Goal: Information Seeking & Learning: Learn about a topic

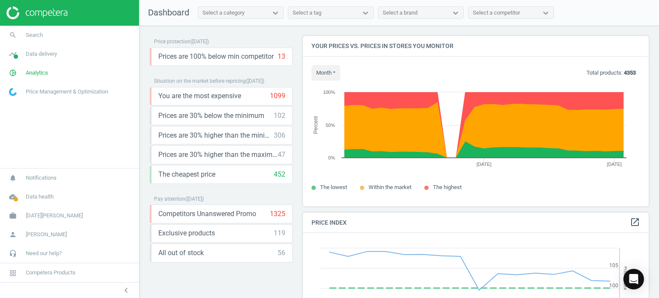
scroll to position [211, 353]
click at [15, 72] on icon "pie_chart_outlined" at bounding box center [13, 73] width 16 height 16
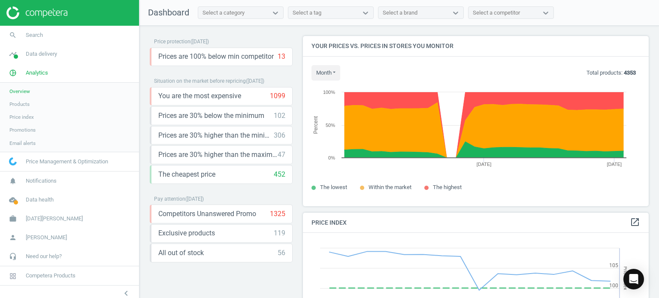
click at [21, 104] on span "Products" at bounding box center [19, 104] width 20 height 7
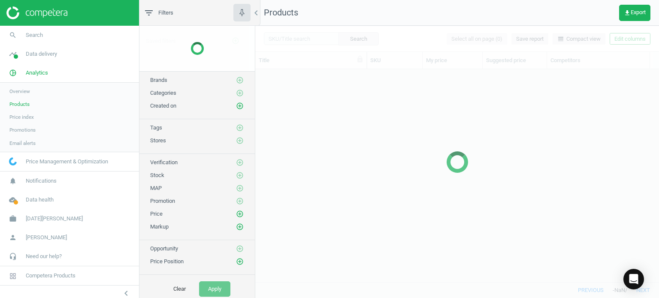
scroll to position [200, 398]
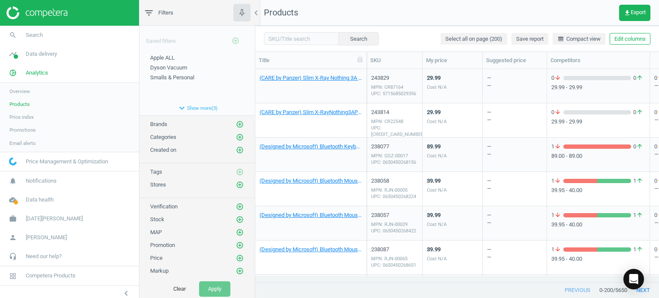
click at [23, 93] on span "Overview" at bounding box center [19, 91] width 21 height 7
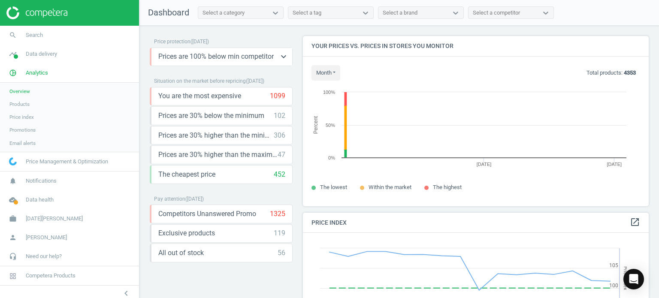
scroll to position [211, 353]
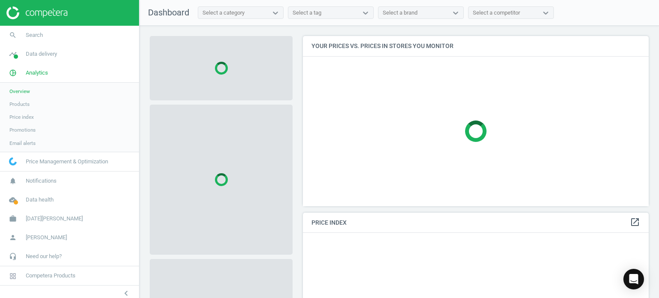
click at [248, 10] on div "Select a category" at bounding box center [233, 12] width 70 height 11
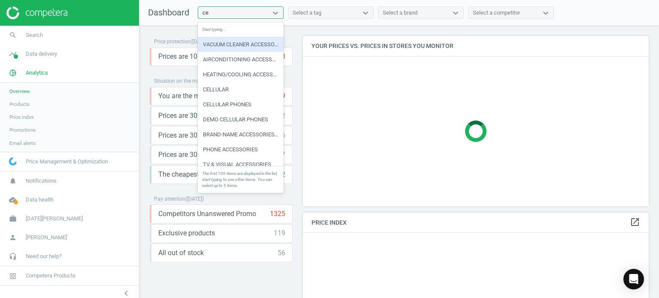
type input "cell"
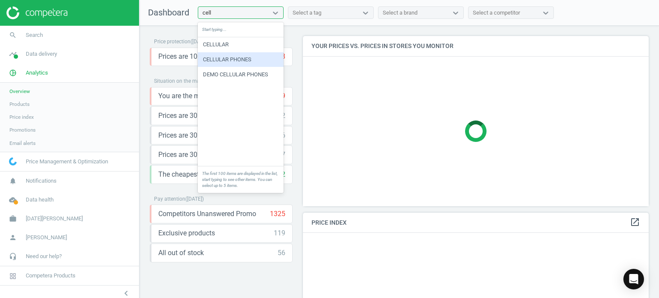
click at [249, 60] on div "CELLULAR PHONES" at bounding box center [241, 59] width 86 height 15
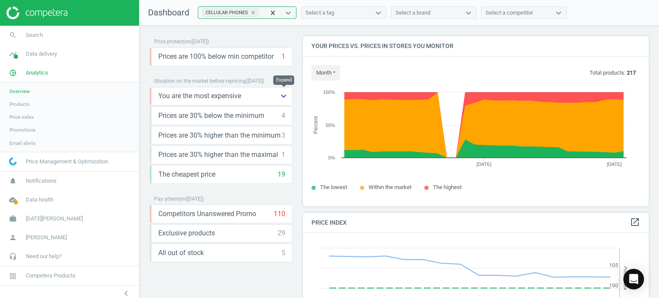
click at [289, 97] on icon "keyboard_arrow_down" at bounding box center [284, 96] width 10 height 10
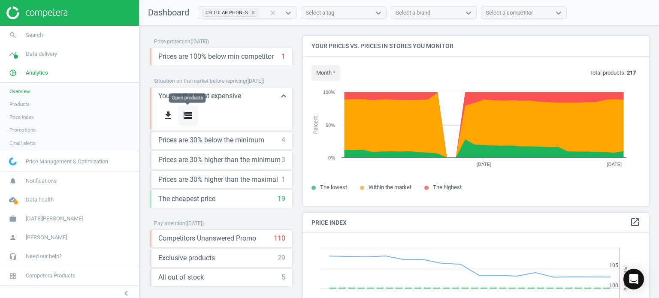
click at [190, 116] on icon "storage" at bounding box center [188, 115] width 10 height 10
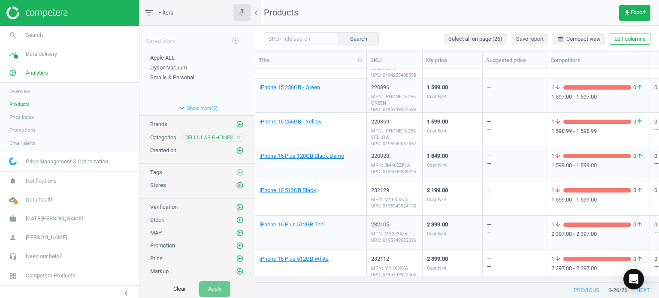
scroll to position [686, 0]
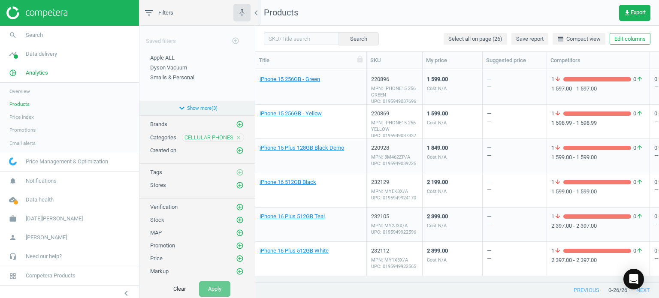
click at [179, 107] on icon "expand_more" at bounding box center [182, 108] width 10 height 10
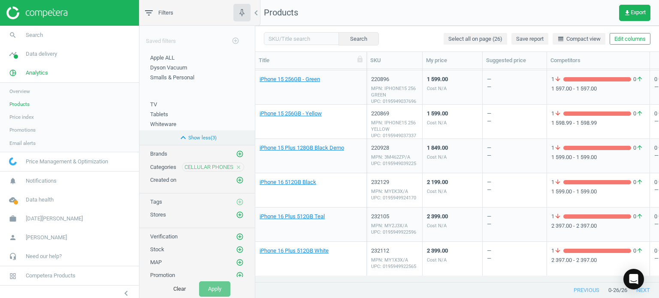
click at [179, 139] on icon "expand_less" at bounding box center [183, 138] width 10 height 10
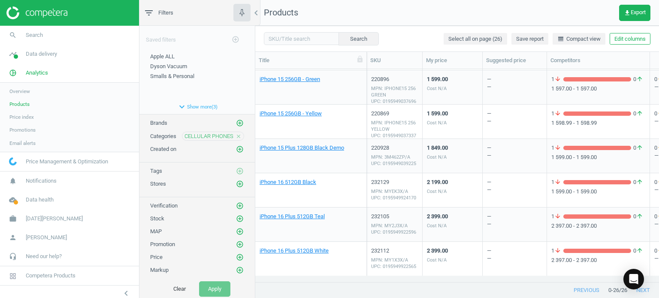
scroll to position [0, 0]
click at [22, 105] on span "Products" at bounding box center [19, 104] width 20 height 7
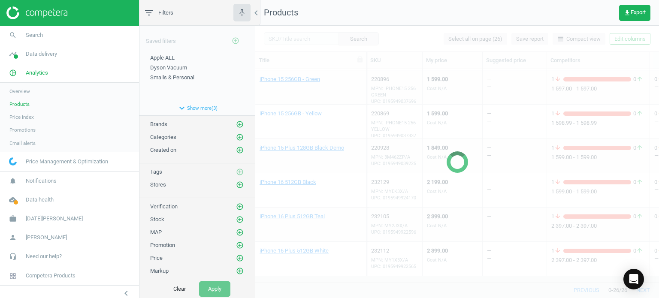
click at [25, 91] on span "Overview" at bounding box center [19, 91] width 21 height 7
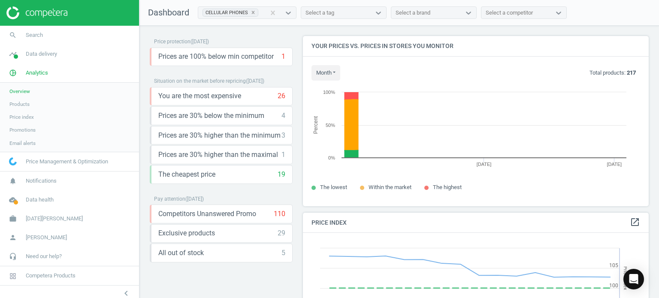
scroll to position [211, 353]
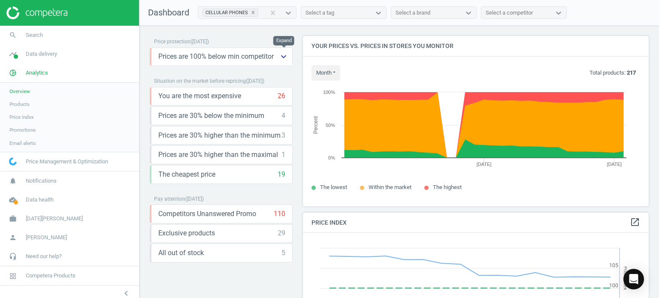
click at [283, 55] on icon "keyboard_arrow_down" at bounding box center [284, 57] width 10 height 10
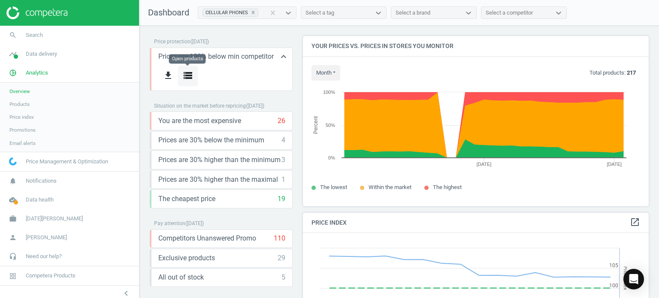
click at [185, 76] on icon "storage" at bounding box center [188, 75] width 10 height 10
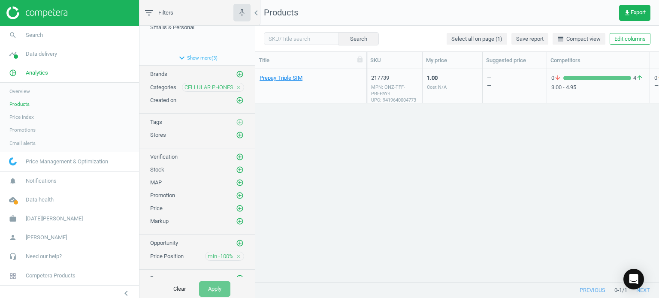
scroll to position [52, 0]
click at [213, 251] on span "min -100%" at bounding box center [221, 255] width 26 height 8
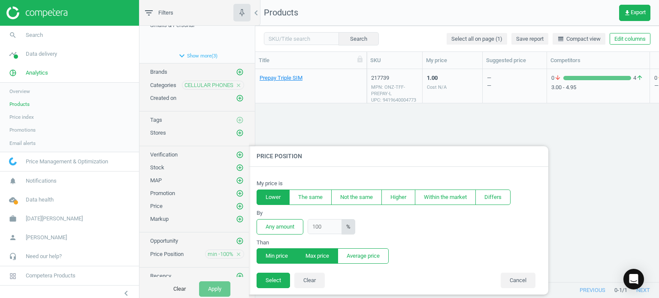
click at [313, 256] on button "Max price" at bounding box center [318, 256] width 42 height 15
click at [277, 280] on button "Select" at bounding box center [273, 280] width 33 height 15
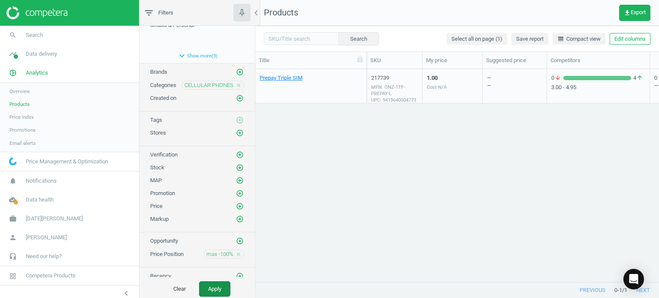
click at [219, 287] on button "Apply" at bounding box center [214, 289] width 31 height 15
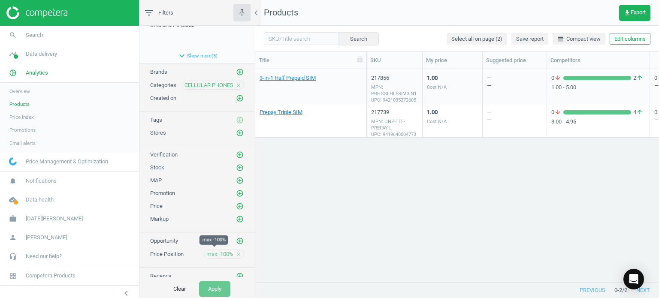
click at [211, 252] on span "max -100%" at bounding box center [220, 255] width 27 height 8
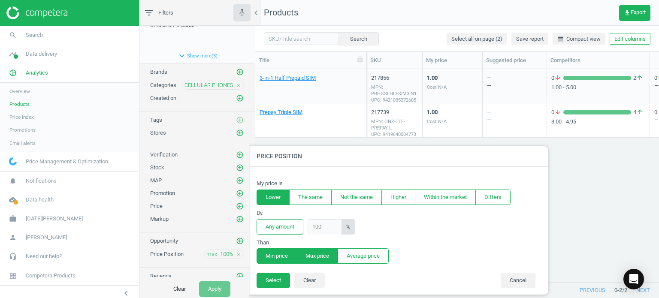
click at [286, 256] on button "Min price" at bounding box center [277, 256] width 40 height 15
click at [281, 283] on button "Select" at bounding box center [273, 280] width 33 height 15
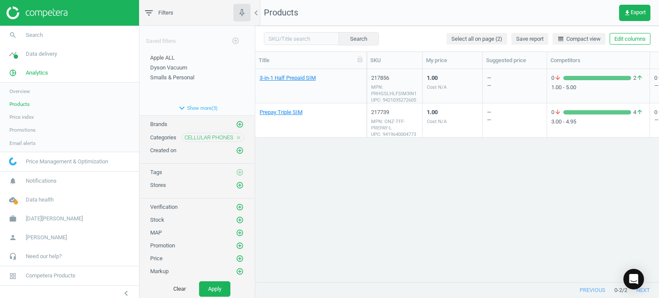
click at [19, 87] on link "Overview" at bounding box center [69, 91] width 139 height 13
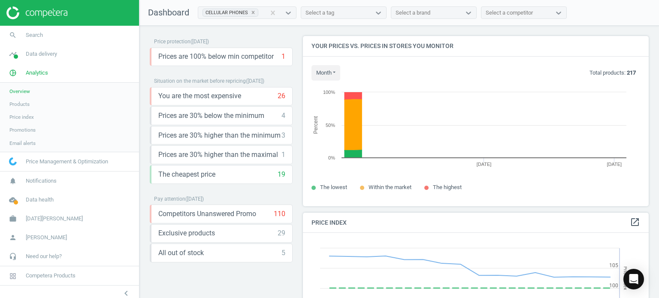
scroll to position [211, 353]
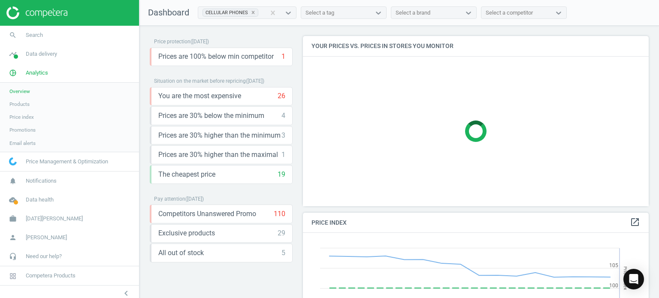
click at [407, 15] on div "Select a brand" at bounding box center [413, 13] width 35 height 8
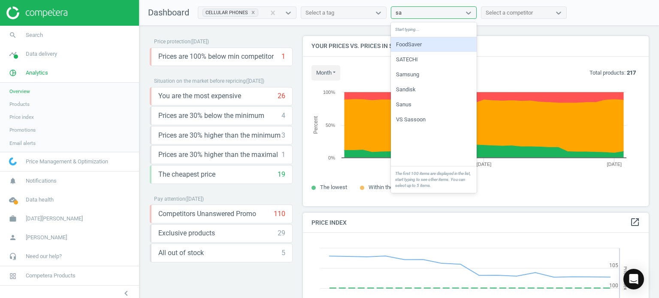
type input "[PERSON_NAME]"
click at [411, 44] on div "Samsung" at bounding box center [434, 44] width 86 height 15
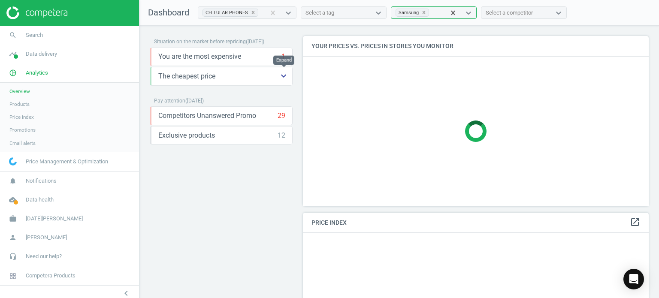
click at [281, 78] on icon "keyboard_arrow_down" at bounding box center [284, 76] width 10 height 10
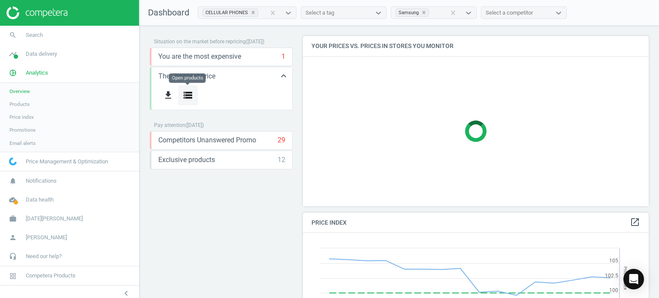
click at [186, 96] on icon "storage" at bounding box center [188, 95] width 10 height 10
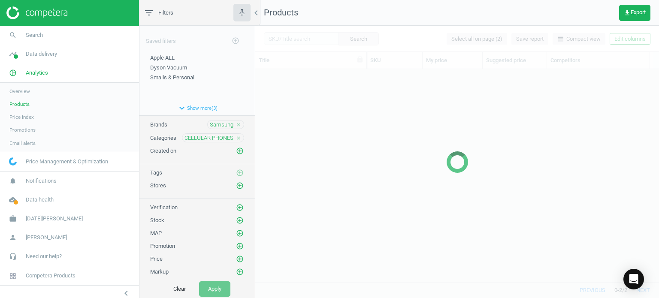
scroll to position [200, 398]
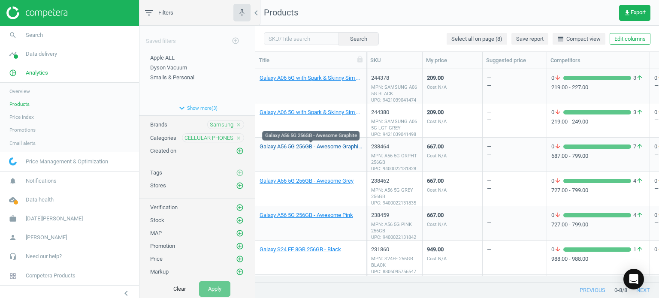
click at [293, 147] on link "Galaxy A56 5G 256GB - Awesome Graphite" at bounding box center [311, 147] width 103 height 8
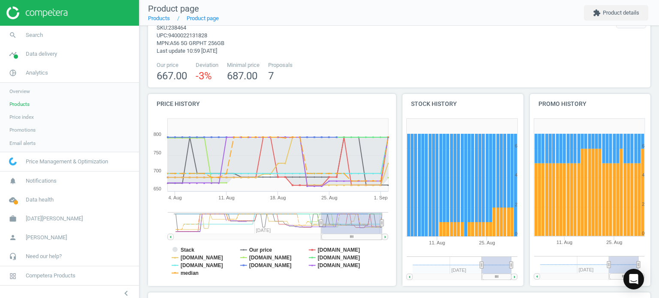
scroll to position [86, 0]
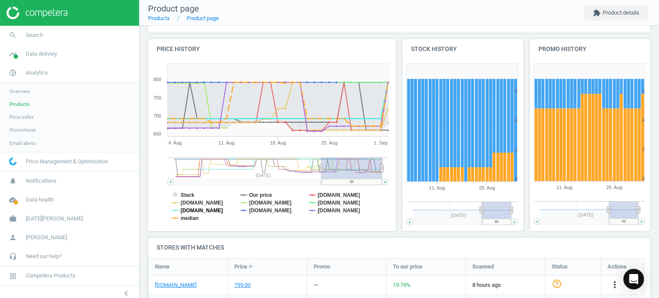
click at [193, 210] on tspan "[DOMAIN_NAME]" at bounding box center [202, 211] width 43 height 6
click at [178, 216] on rect at bounding box center [270, 146] width 245 height 172
click at [177, 218] on rect at bounding box center [270, 146] width 245 height 172
click at [179, 219] on icon at bounding box center [175, 219] width 7 height 0
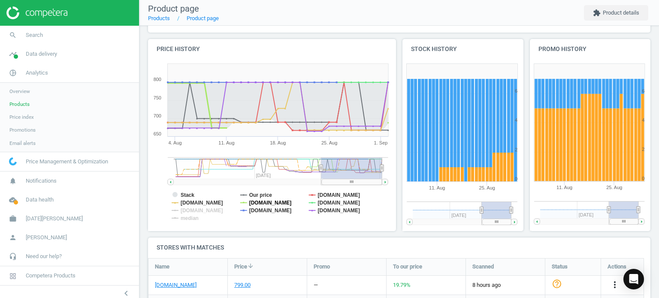
click at [272, 200] on tspan "[DOMAIN_NAME]" at bounding box center [270, 203] width 43 height 6
click at [323, 204] on tspan "[DOMAIN_NAME]" at bounding box center [339, 203] width 43 height 6
click at [260, 210] on tspan "[DOMAIN_NAME]" at bounding box center [270, 211] width 43 height 6
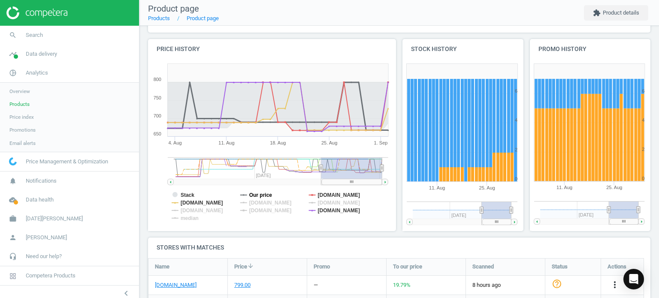
click at [258, 192] on tspan "Our price" at bounding box center [260, 195] width 23 height 6
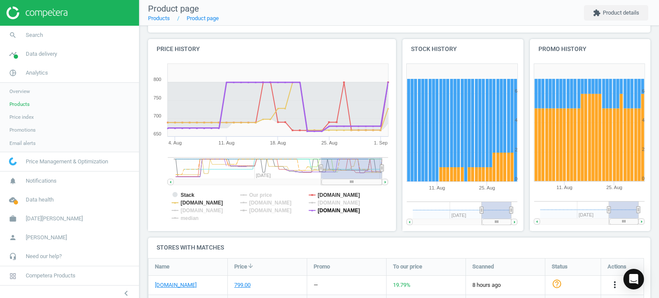
click at [346, 211] on tspan "[DOMAIN_NAME]" at bounding box center [339, 211] width 43 height 6
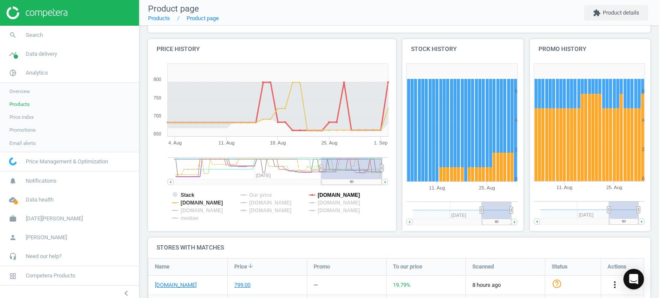
click at [334, 196] on tspan "[DOMAIN_NAME]" at bounding box center [339, 195] width 43 height 6
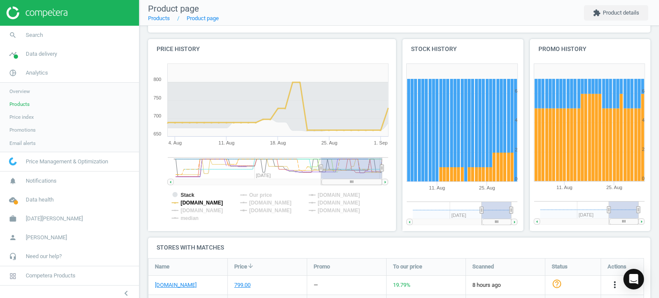
click at [222, 204] on tspan "[DOMAIN_NAME]" at bounding box center [202, 203] width 43 height 6
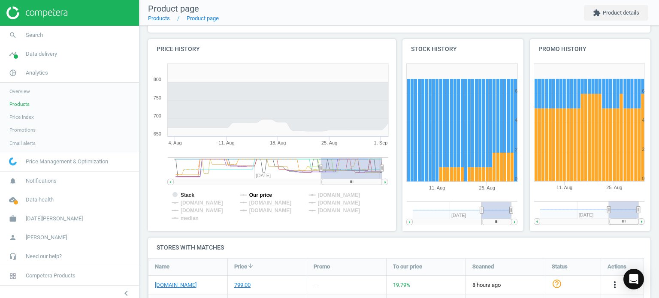
click at [266, 195] on tspan "Our price" at bounding box center [260, 195] width 23 height 6
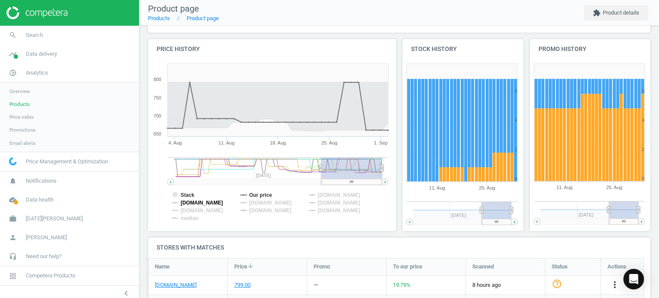
click at [191, 202] on tspan "[DOMAIN_NAME]" at bounding box center [202, 203] width 43 height 6
click at [213, 205] on tspan "[DOMAIN_NAME]" at bounding box center [202, 203] width 43 height 6
click at [216, 204] on tspan "[DOMAIN_NAME]" at bounding box center [202, 203] width 43 height 6
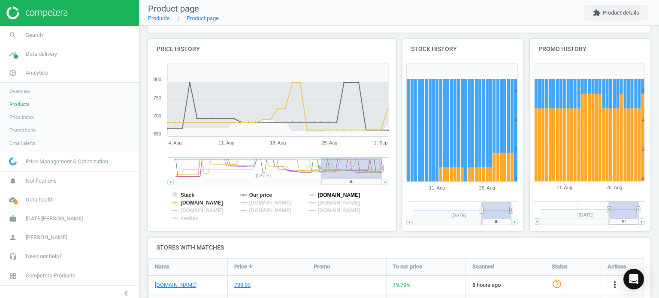
click at [325, 195] on tspan "[DOMAIN_NAME]" at bounding box center [339, 195] width 43 height 6
click at [331, 211] on tspan "[DOMAIN_NAME]" at bounding box center [339, 211] width 43 height 6
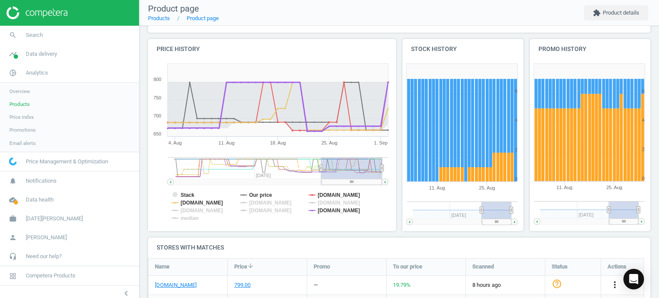
click at [331, 211] on tspan "[DOMAIN_NAME]" at bounding box center [339, 211] width 43 height 6
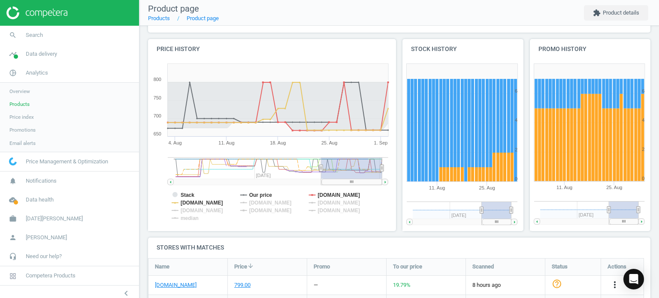
click at [331, 211] on tspan "[DOMAIN_NAME]" at bounding box center [339, 211] width 43 height 6
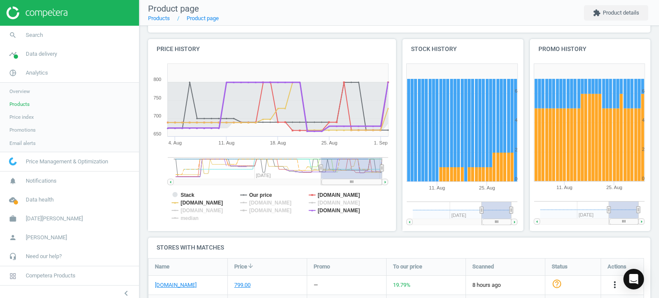
click at [331, 211] on tspan "[DOMAIN_NAME]" at bounding box center [339, 211] width 43 height 6
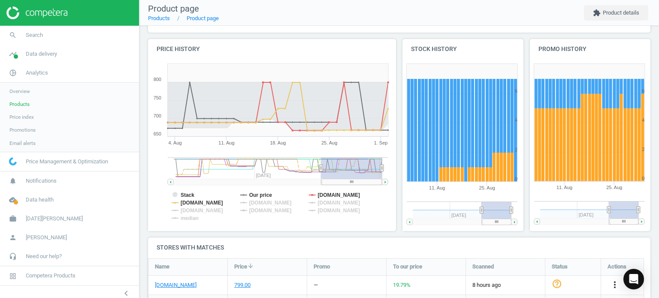
click at [331, 211] on tspan "[DOMAIN_NAME]" at bounding box center [339, 211] width 43 height 6
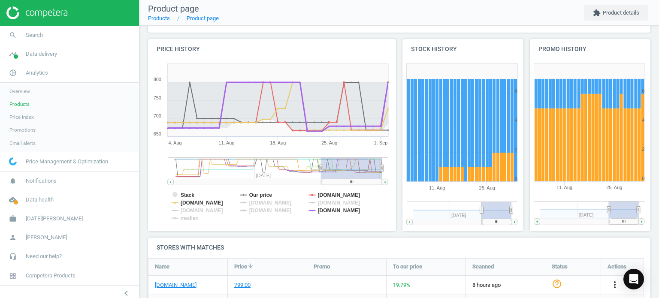
click at [331, 211] on tspan "[DOMAIN_NAME]" at bounding box center [339, 211] width 43 height 6
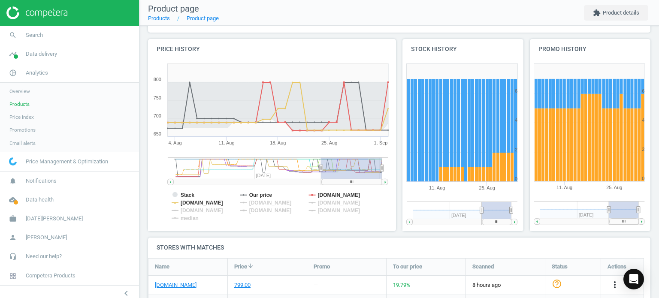
click at [331, 211] on tspan "[DOMAIN_NAME]" at bounding box center [339, 211] width 43 height 6
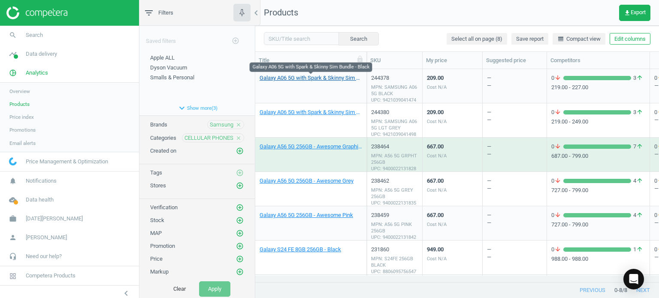
click at [306, 81] on link "Galaxy A06 5G with Spark & Skinny Sim Bundle - Black" at bounding box center [311, 78] width 103 height 8
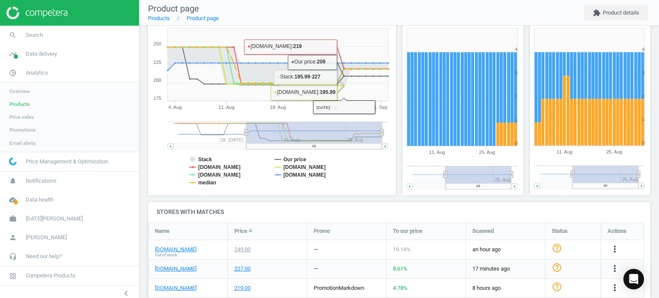
scroll to position [129, 0]
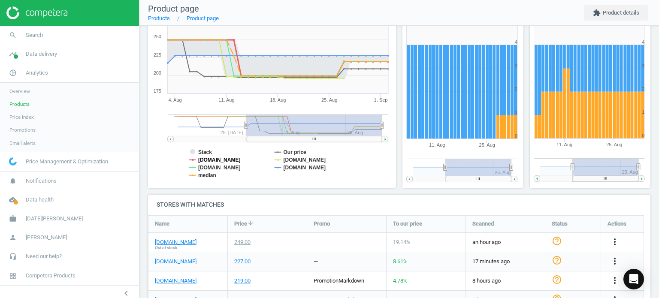
click at [241, 158] on tspan "[DOMAIN_NAME]" at bounding box center [219, 160] width 43 height 6
click at [230, 170] on tspan "[DOMAIN_NAME]" at bounding box center [219, 168] width 43 height 6
click at [208, 178] on tspan "median" at bounding box center [207, 176] width 18 height 6
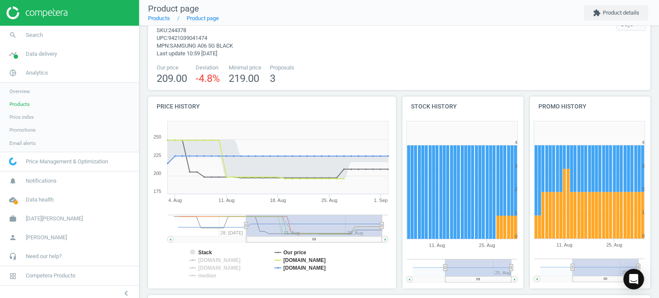
scroll to position [43, 0]
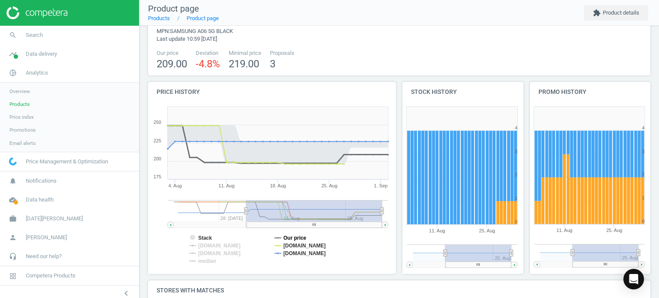
click at [290, 237] on tspan "Our price" at bounding box center [295, 238] width 23 height 6
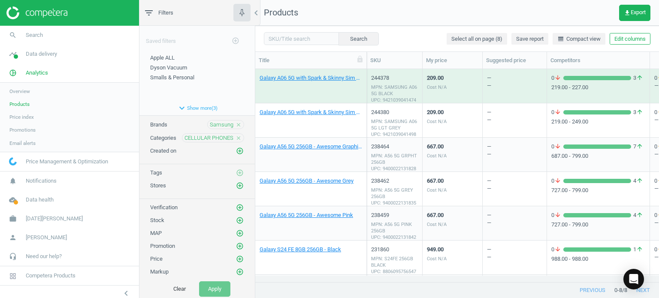
click at [26, 93] on span "Overview" at bounding box center [19, 91] width 21 height 7
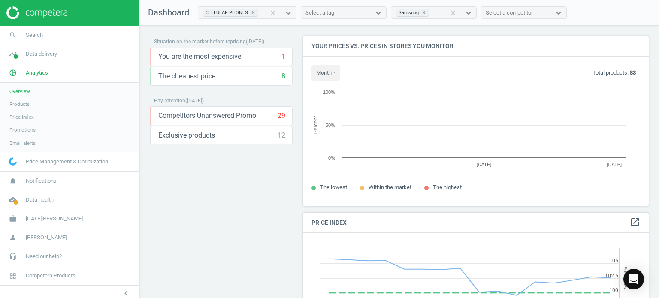
scroll to position [211, 353]
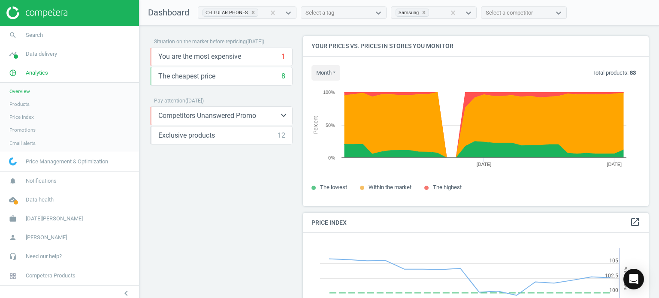
click at [220, 118] on span "Competitors Unanswered Promo" at bounding box center [207, 115] width 98 height 9
click at [279, 114] on icon "keyboard_arrow_down" at bounding box center [284, 115] width 10 height 10
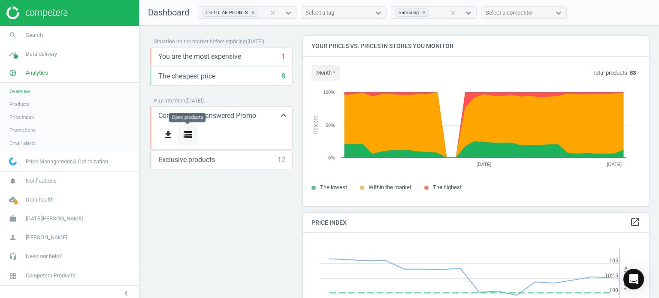
click at [194, 134] on button "storage" at bounding box center [188, 135] width 20 height 20
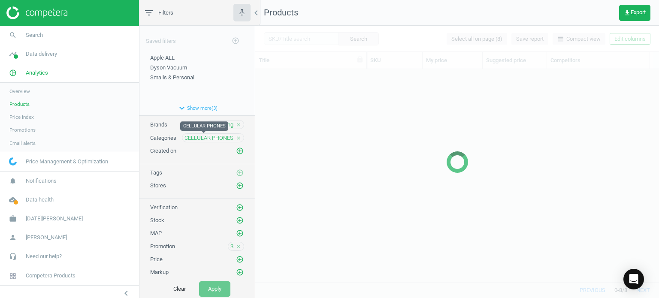
scroll to position [200, 398]
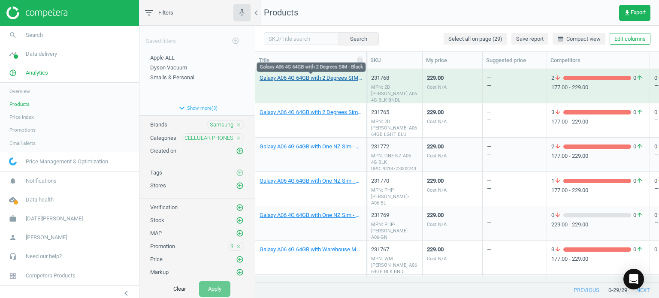
click at [329, 80] on link "Galaxy A06 4G 64GB with 2 Degrees SIM - Black" at bounding box center [311, 78] width 103 height 8
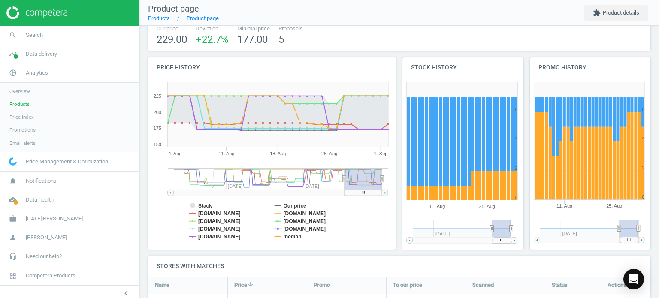
scroll to position [86, 0]
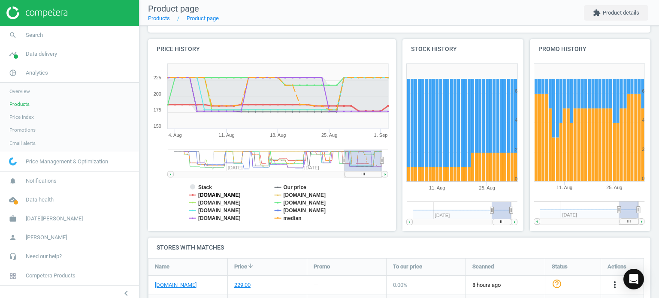
click at [230, 193] on tspan "[DOMAIN_NAME]" at bounding box center [219, 195] width 43 height 6
click at [230, 202] on tspan "[DOMAIN_NAME]" at bounding box center [219, 203] width 43 height 6
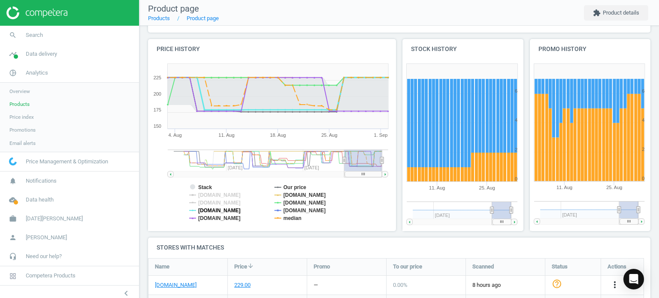
click at [226, 211] on tspan "[DOMAIN_NAME]" at bounding box center [219, 211] width 43 height 6
click at [295, 221] on tspan "median" at bounding box center [293, 219] width 18 height 6
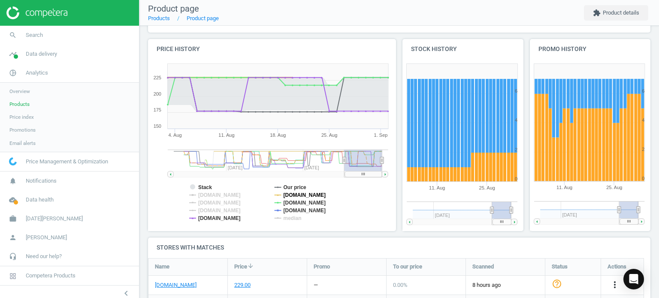
click at [294, 196] on tspan "[DOMAIN_NAME]" at bounding box center [305, 195] width 43 height 6
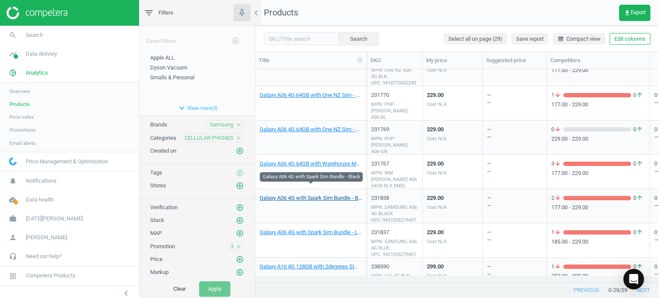
scroll to position [129, 0]
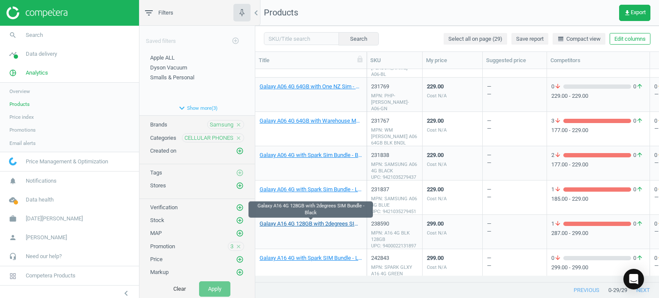
click at [330, 222] on link "Galaxy A16 4G 128GB with 2degrees SIM Bundle - Black" at bounding box center [311, 224] width 103 height 8
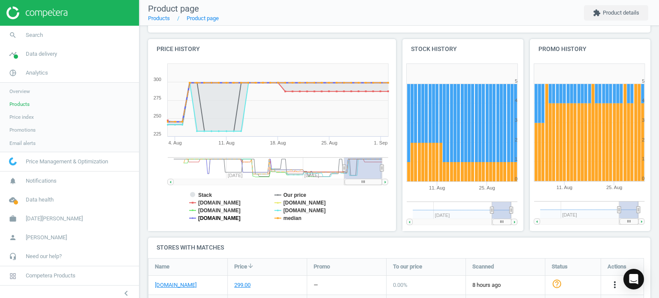
click at [234, 218] on tspan "[DOMAIN_NAME]" at bounding box center [219, 219] width 43 height 6
click at [289, 200] on tspan "[DOMAIN_NAME]" at bounding box center [305, 203] width 43 height 6
click at [293, 218] on tspan "median" at bounding box center [293, 219] width 18 height 6
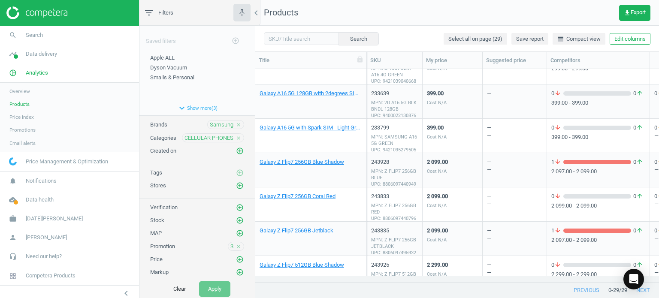
scroll to position [316, 0]
